Goal: Task Accomplishment & Management: Use online tool/utility

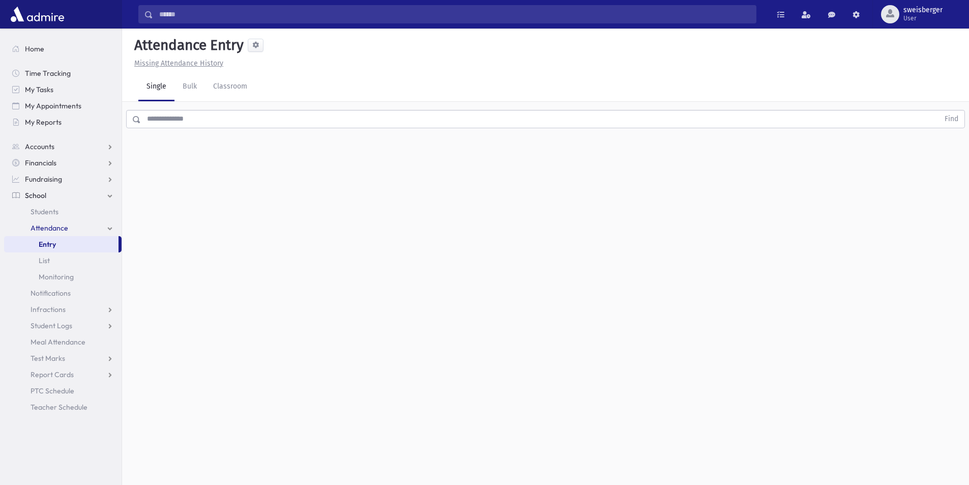
click at [80, 231] on link "Attendance" at bounding box center [63, 228] width 118 height 16
click at [81, 231] on link "Attendance" at bounding box center [63, 228] width 118 height 16
click at [101, 223] on link "Attendance" at bounding box center [63, 228] width 118 height 16
click at [110, 226] on link "Attendance" at bounding box center [63, 228] width 118 height 16
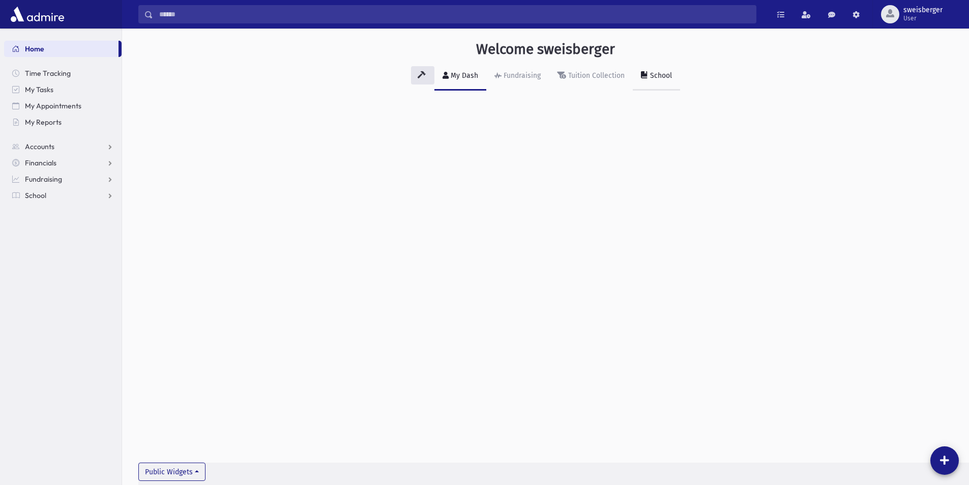
click at [663, 79] on div "School" at bounding box center [660, 75] width 24 height 9
